Goal: Transaction & Acquisition: Book appointment/travel/reservation

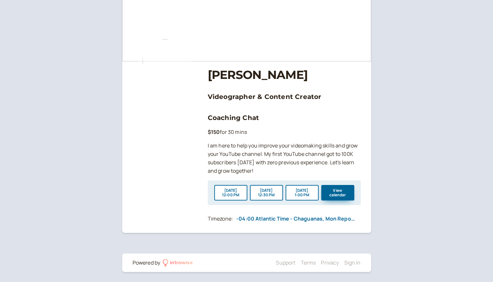
scroll to position [18, 0]
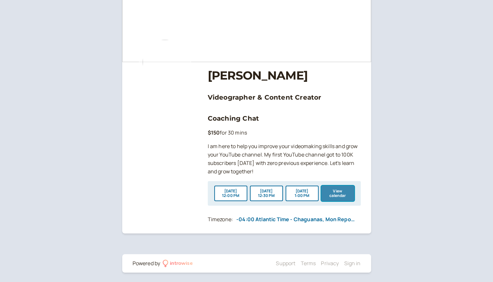
click at [332, 191] on button "View calendar" at bounding box center [337, 194] width 33 height 16
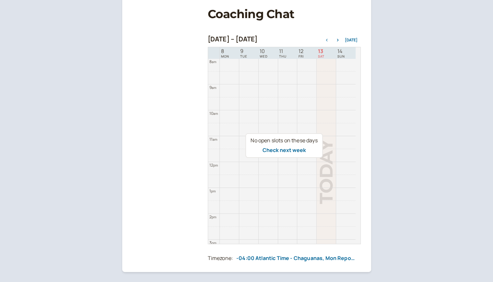
scroll to position [95, 0]
click at [338, 39] on icon "button" at bounding box center [338, 39] width 8 height 3
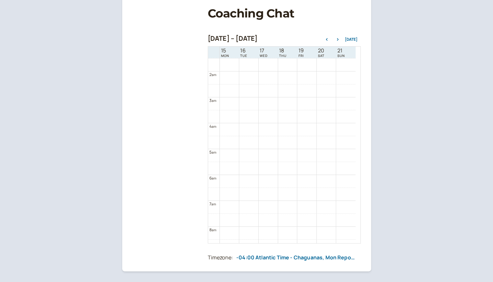
scroll to position [0, 0]
click at [339, 40] on icon "button" at bounding box center [338, 39] width 8 height 3
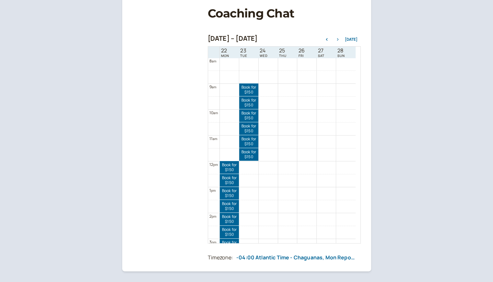
click at [339, 40] on icon "button" at bounding box center [338, 39] width 8 height 3
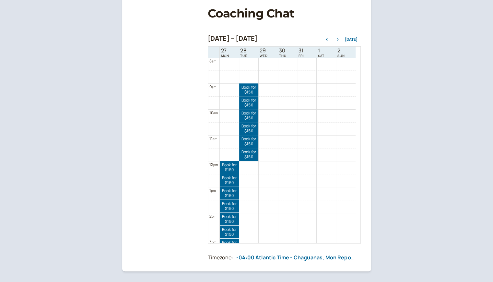
click at [339, 40] on icon "button" at bounding box center [338, 39] width 8 height 3
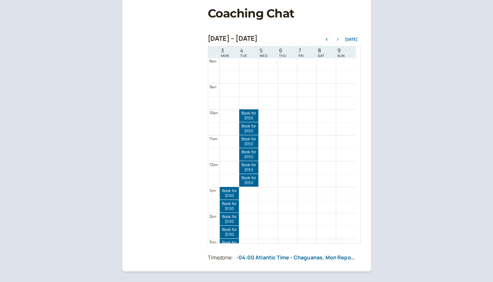
click at [339, 40] on icon "button" at bounding box center [338, 39] width 8 height 3
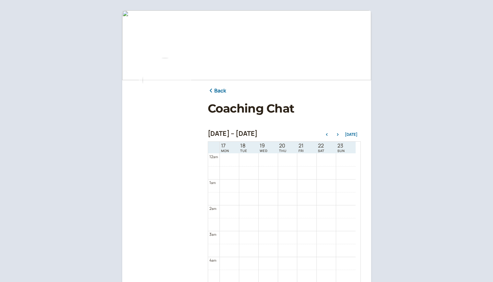
scroll to position [134, 0]
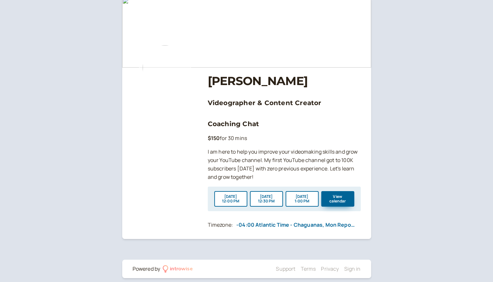
scroll to position [19, 0]
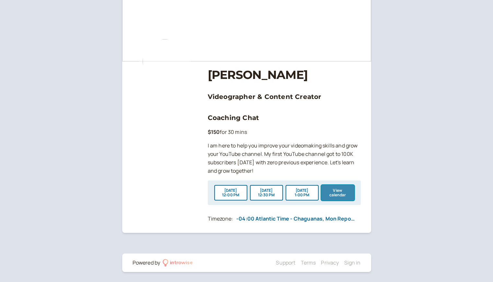
click at [340, 191] on button "View calendar" at bounding box center [337, 193] width 33 height 16
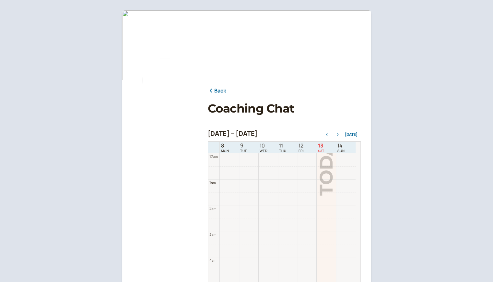
scroll to position [208, 0]
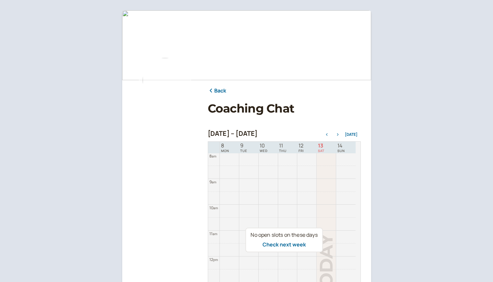
click at [339, 133] on button "button" at bounding box center [338, 134] width 8 height 5
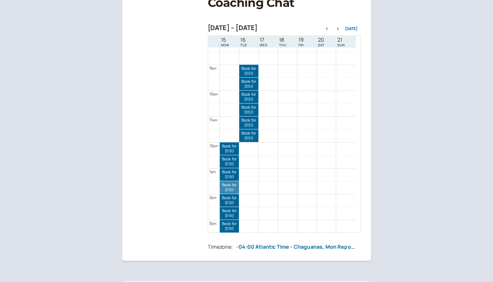
scroll to position [206, 0]
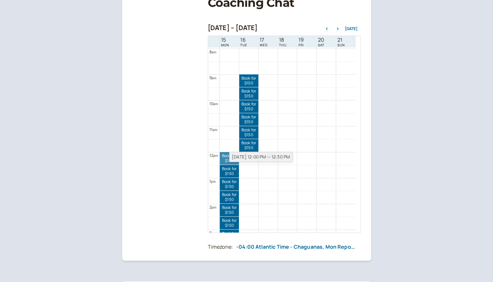
click at [233, 156] on div "[DATE] 12:00 PM — 12:30 PM" at bounding box center [260, 157] width 63 height 10
click at [225, 160] on link "Book for $150 $150" at bounding box center [229, 158] width 19 height 13
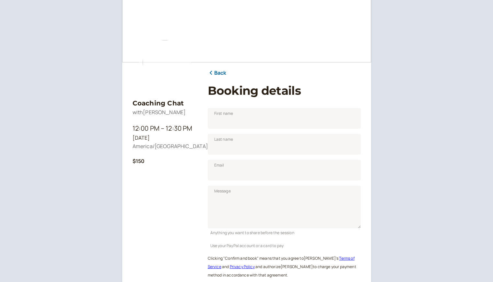
scroll to position [80, 0]
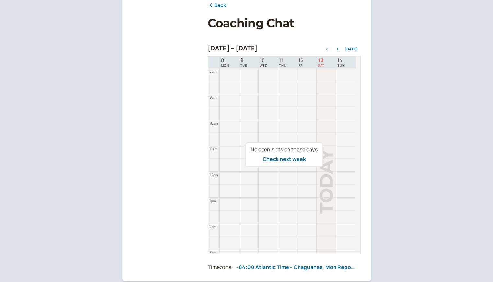
scroll to position [86, 0]
click at [338, 49] on icon "button" at bounding box center [338, 49] width 2 height 3
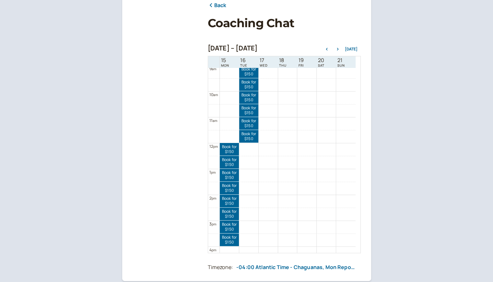
scroll to position [236, 0]
click at [338, 50] on icon "button" at bounding box center [338, 49] width 8 height 3
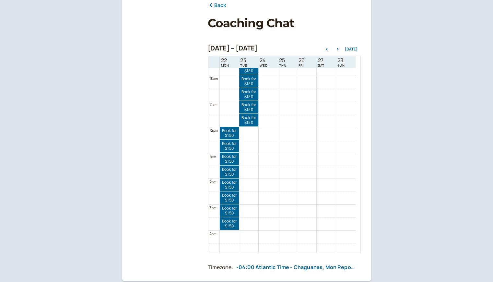
scroll to position [256, 0]
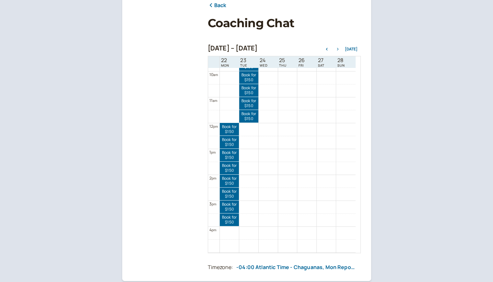
click at [338, 48] on icon "button" at bounding box center [338, 49] width 8 height 3
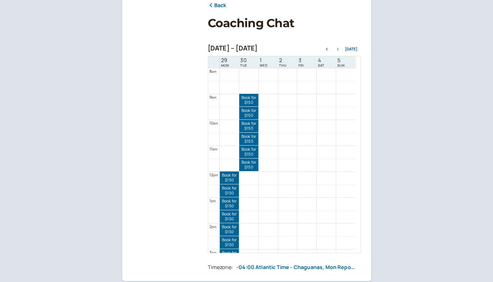
click at [338, 48] on icon "button" at bounding box center [338, 49] width 8 height 3
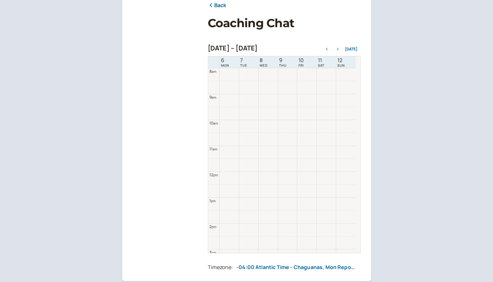
scroll to position [208, 0]
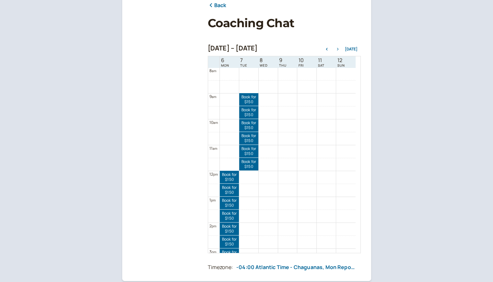
click at [338, 48] on icon "button" at bounding box center [338, 49] width 8 height 3
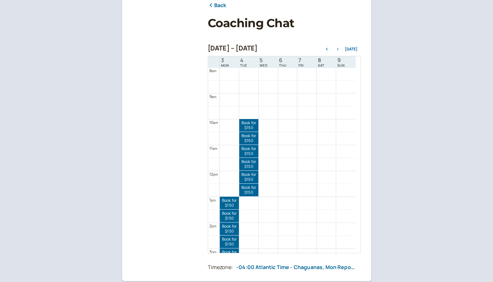
click at [338, 48] on icon "button" at bounding box center [338, 49] width 8 height 3
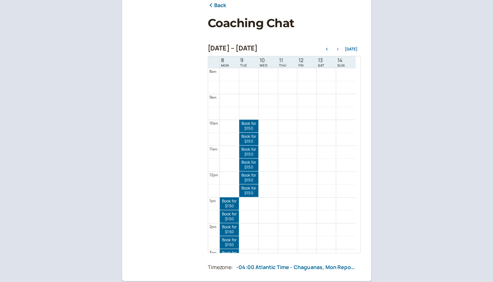
click at [338, 48] on icon "button" at bounding box center [338, 49] width 8 height 3
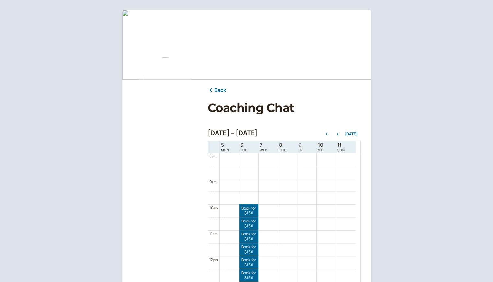
scroll to position [0, 0]
click at [219, 89] on link "Back" at bounding box center [217, 91] width 19 height 8
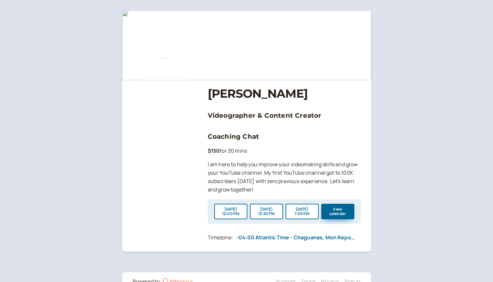
click at [235, 94] on h1 "[PERSON_NAME]" at bounding box center [284, 94] width 153 height 14
